Goal: Obtain resource: Download file/media

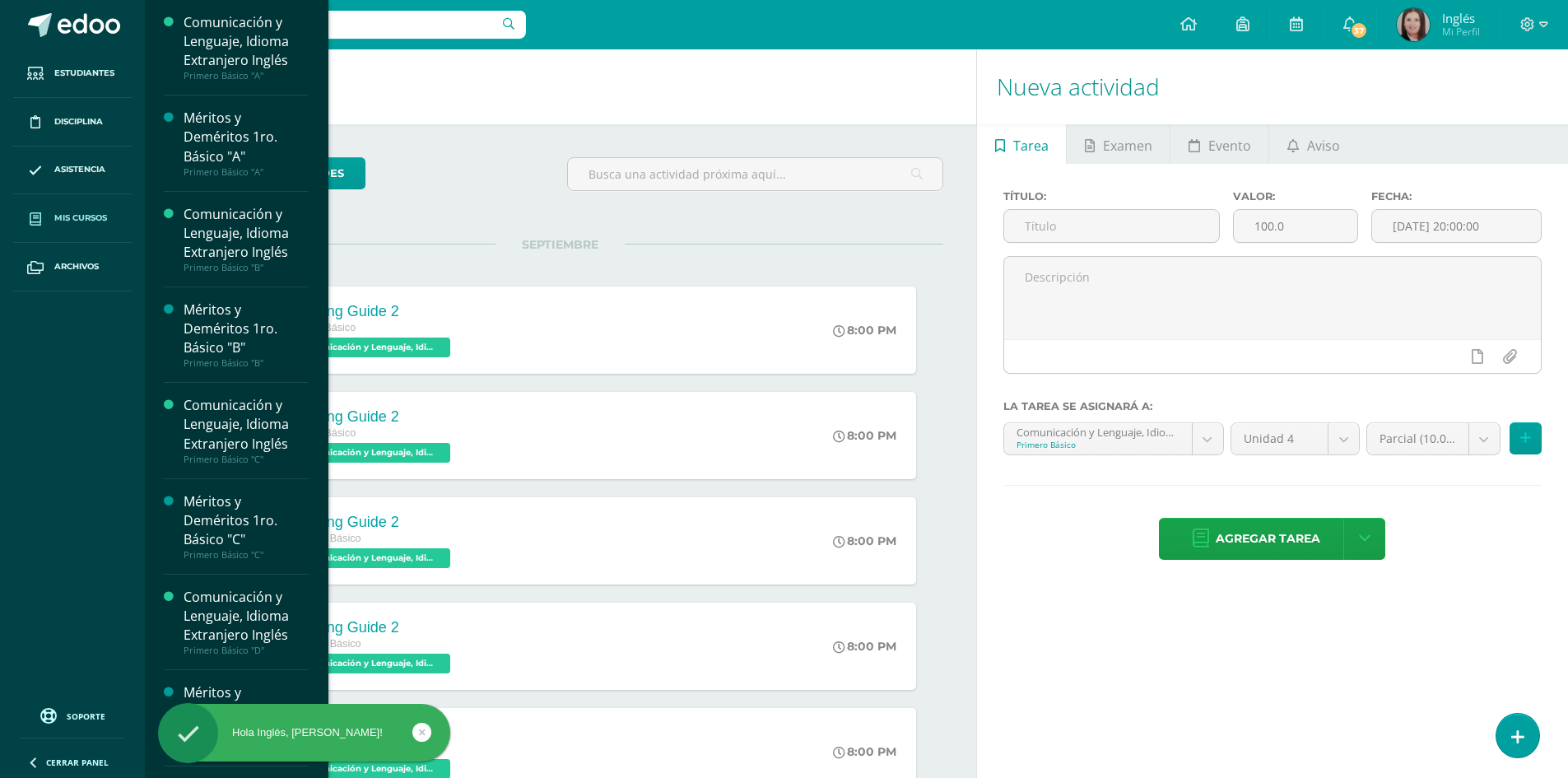
click at [71, 202] on link "Mis cursos" at bounding box center [72, 218] width 118 height 49
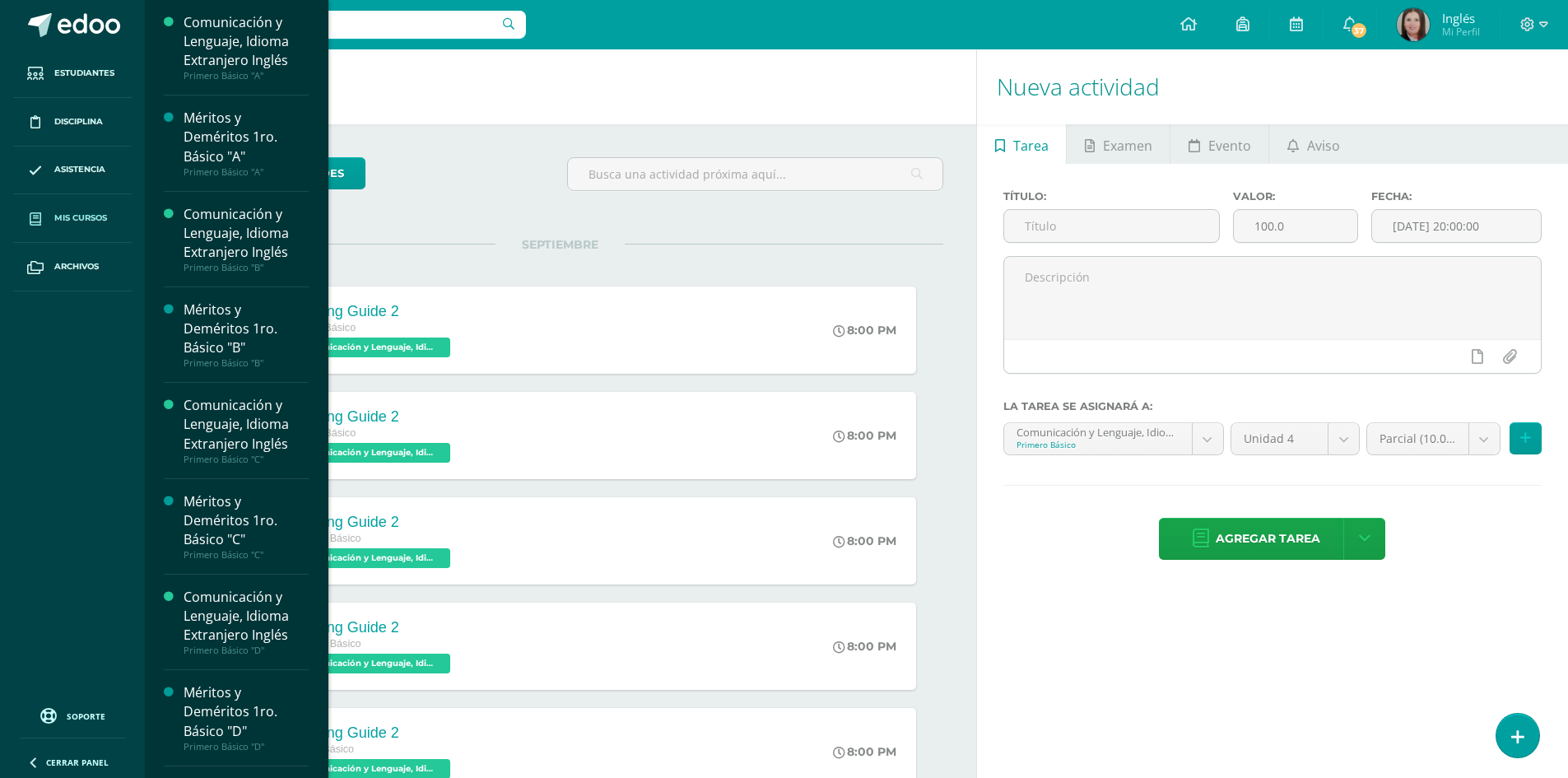
click at [71, 209] on link "Mis cursos" at bounding box center [72, 218] width 118 height 49
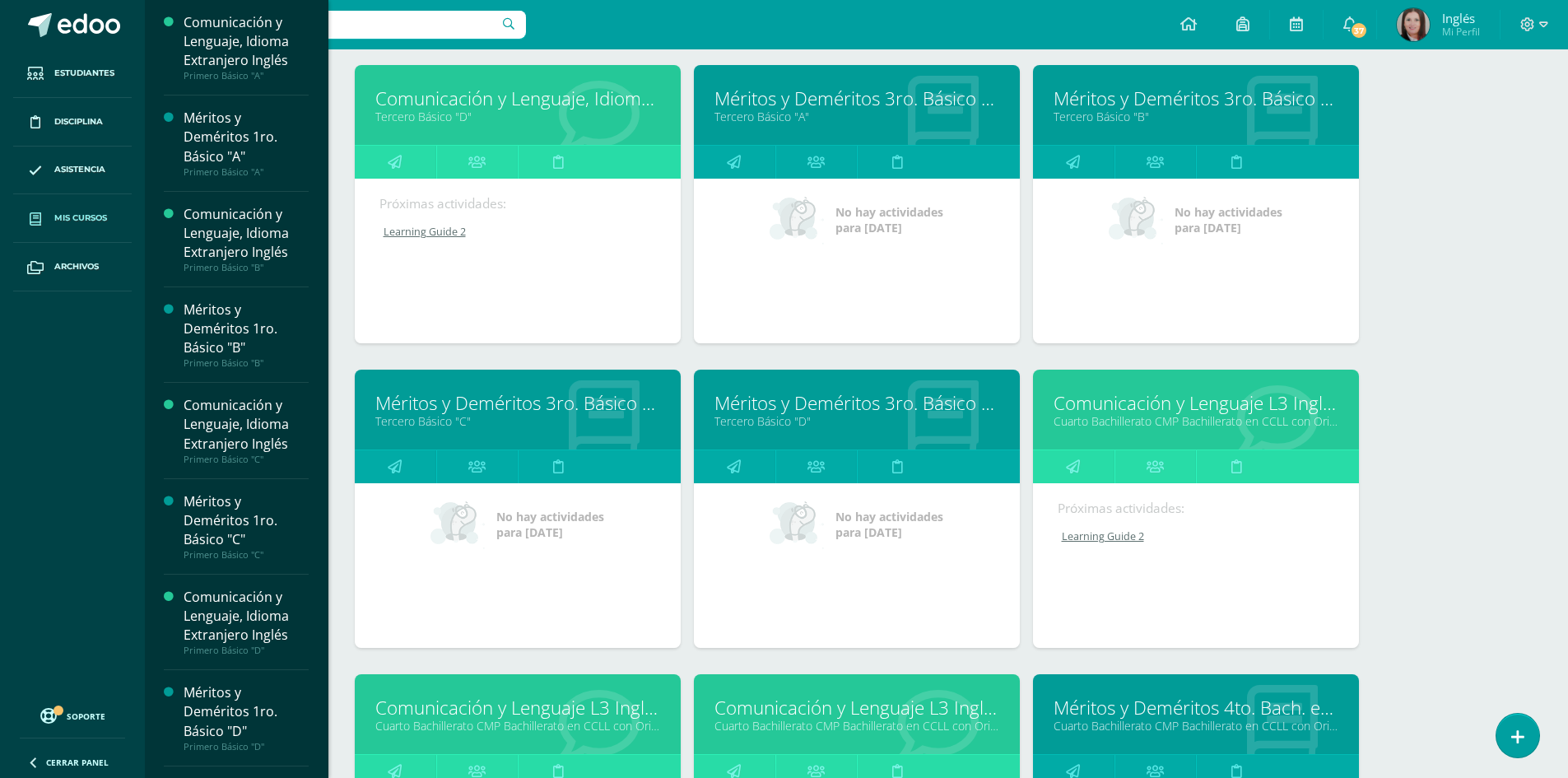
scroll to position [2703, 0]
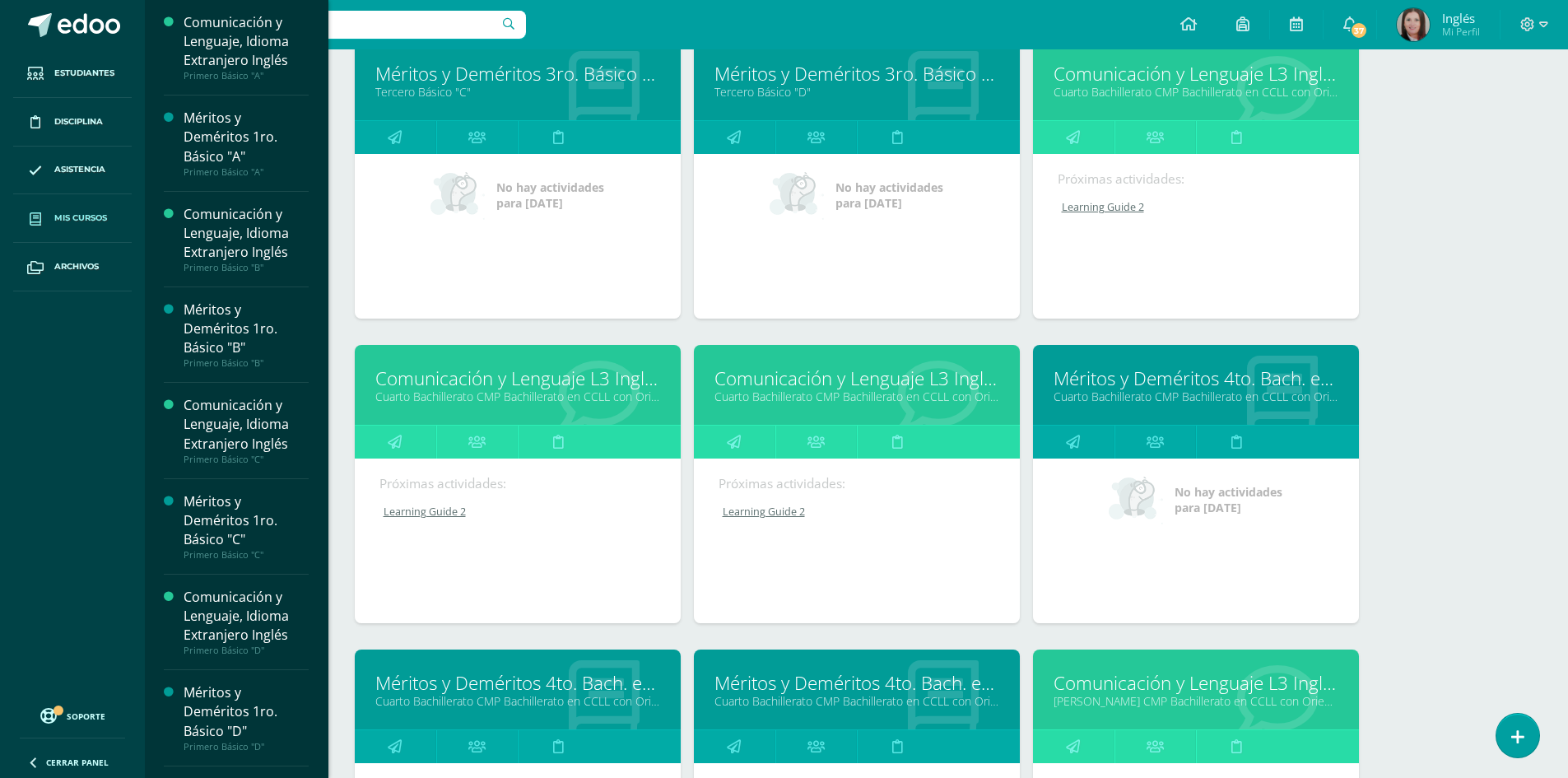
click at [516, 389] on link "Cuarto Bachillerato CMP Bachillerato en CCLL con Orientación en Computación "D"" at bounding box center [518, 396] width 285 height 15
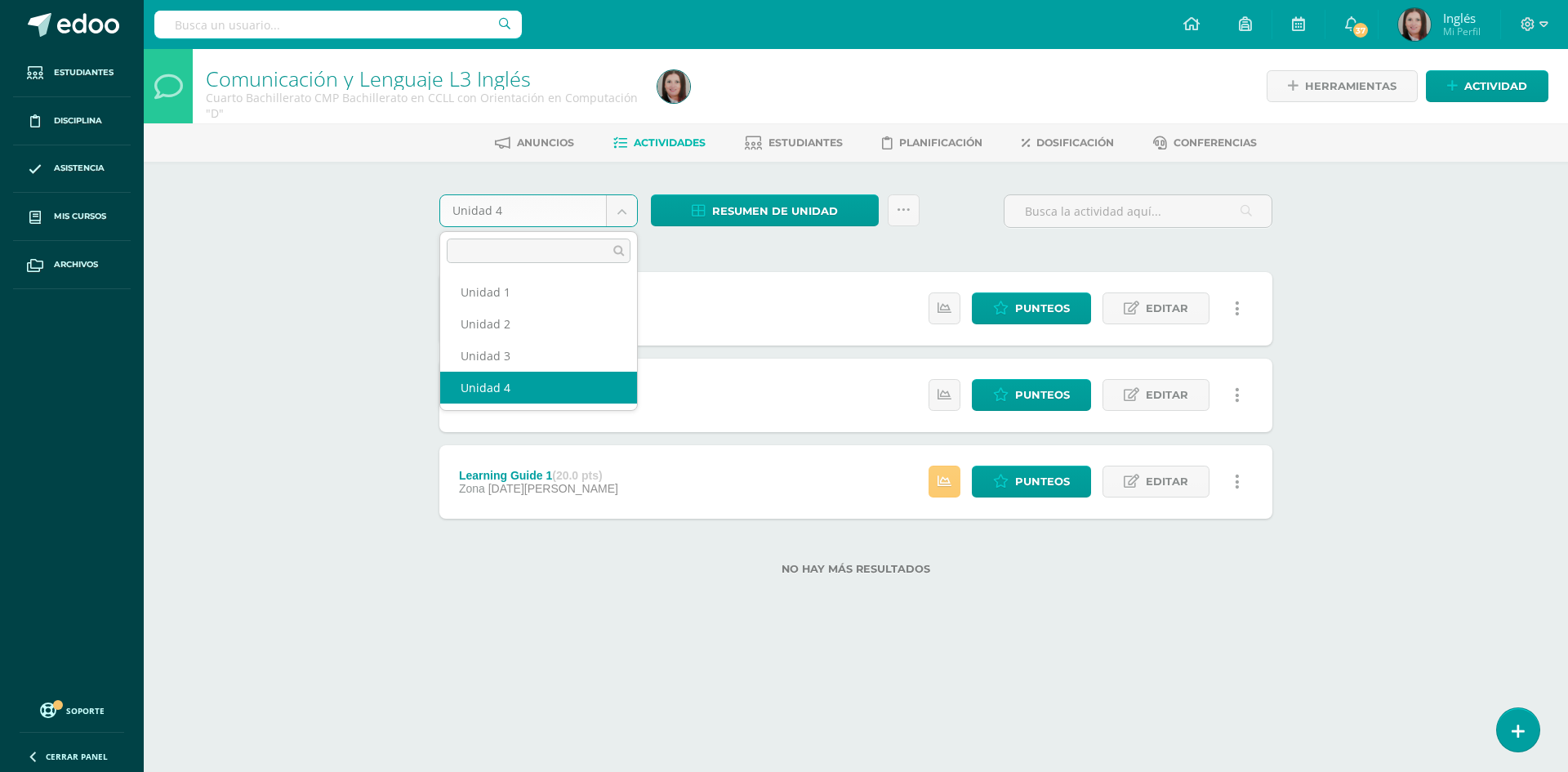
click at [618, 217] on body "Estudiantes Disciplina Asistencia Mis cursos Archivos Soporte Centro de ayuda Ú…" at bounding box center [784, 313] width 1568 height 627
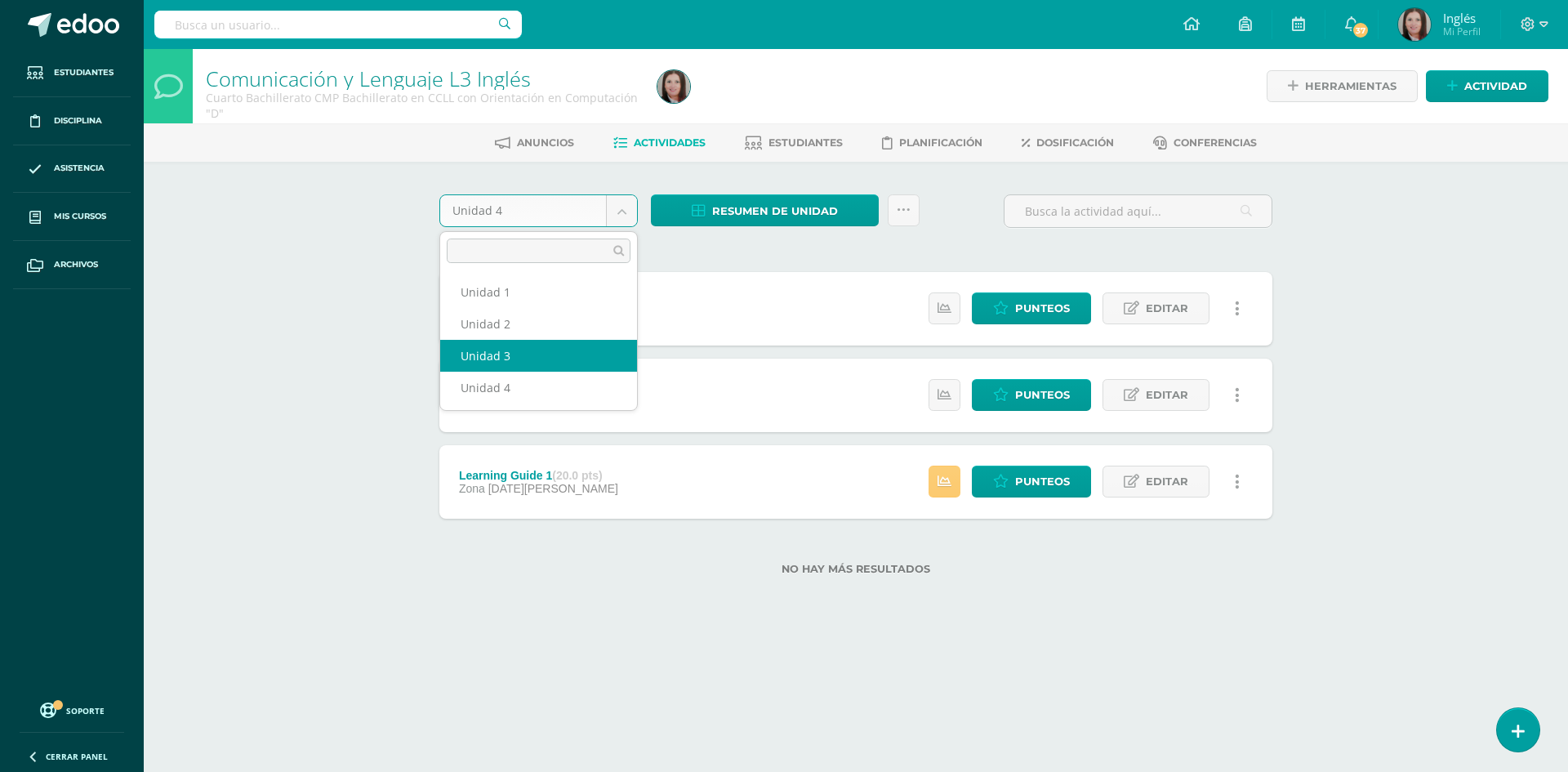
select select "Unidad 3"
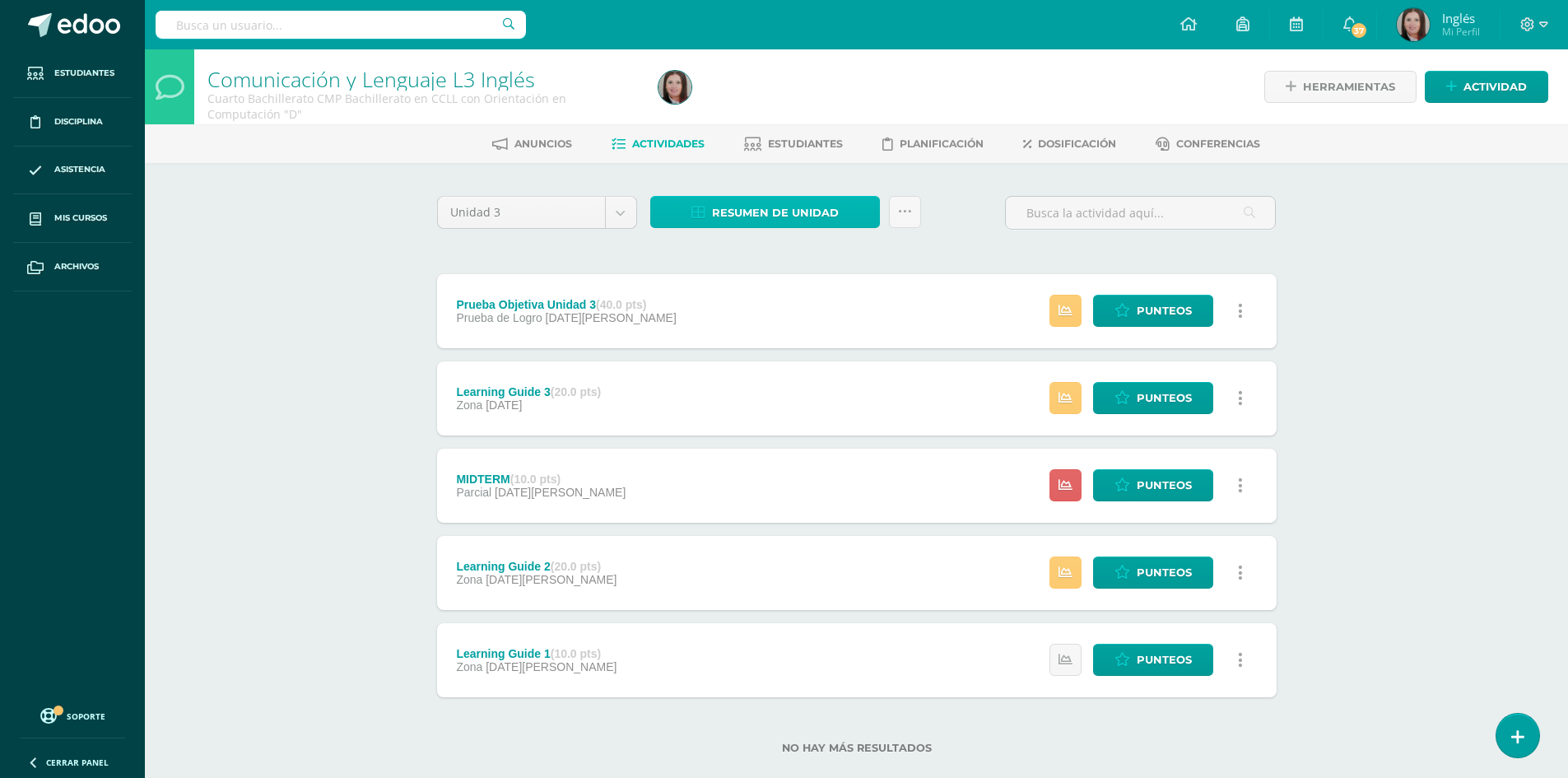
click at [753, 208] on span "Resumen de unidad" at bounding box center [775, 213] width 127 height 31
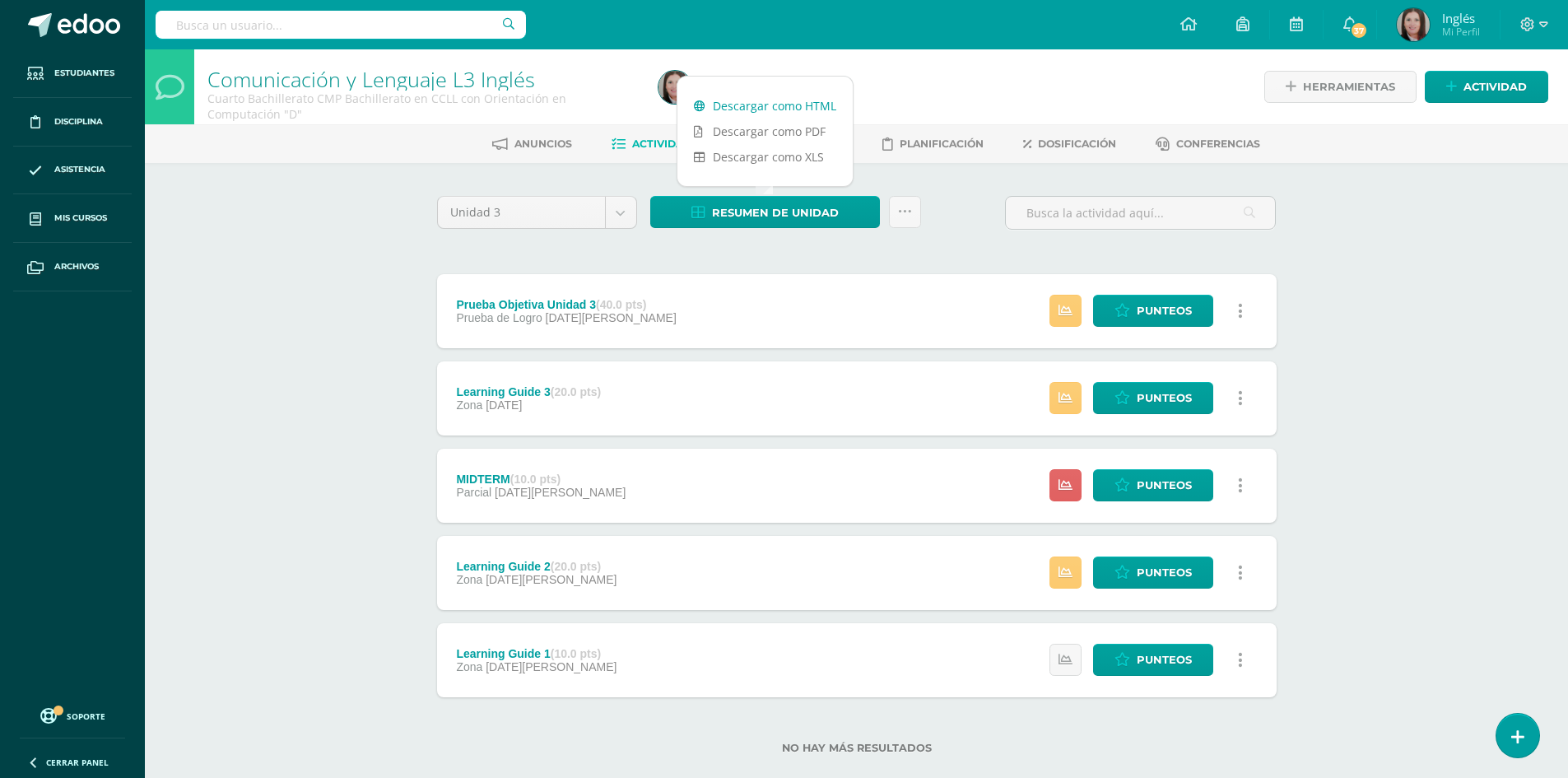
click at [787, 105] on link "Descargar como HTML" at bounding box center [765, 105] width 175 height 25
